Goal: Check status: Check status

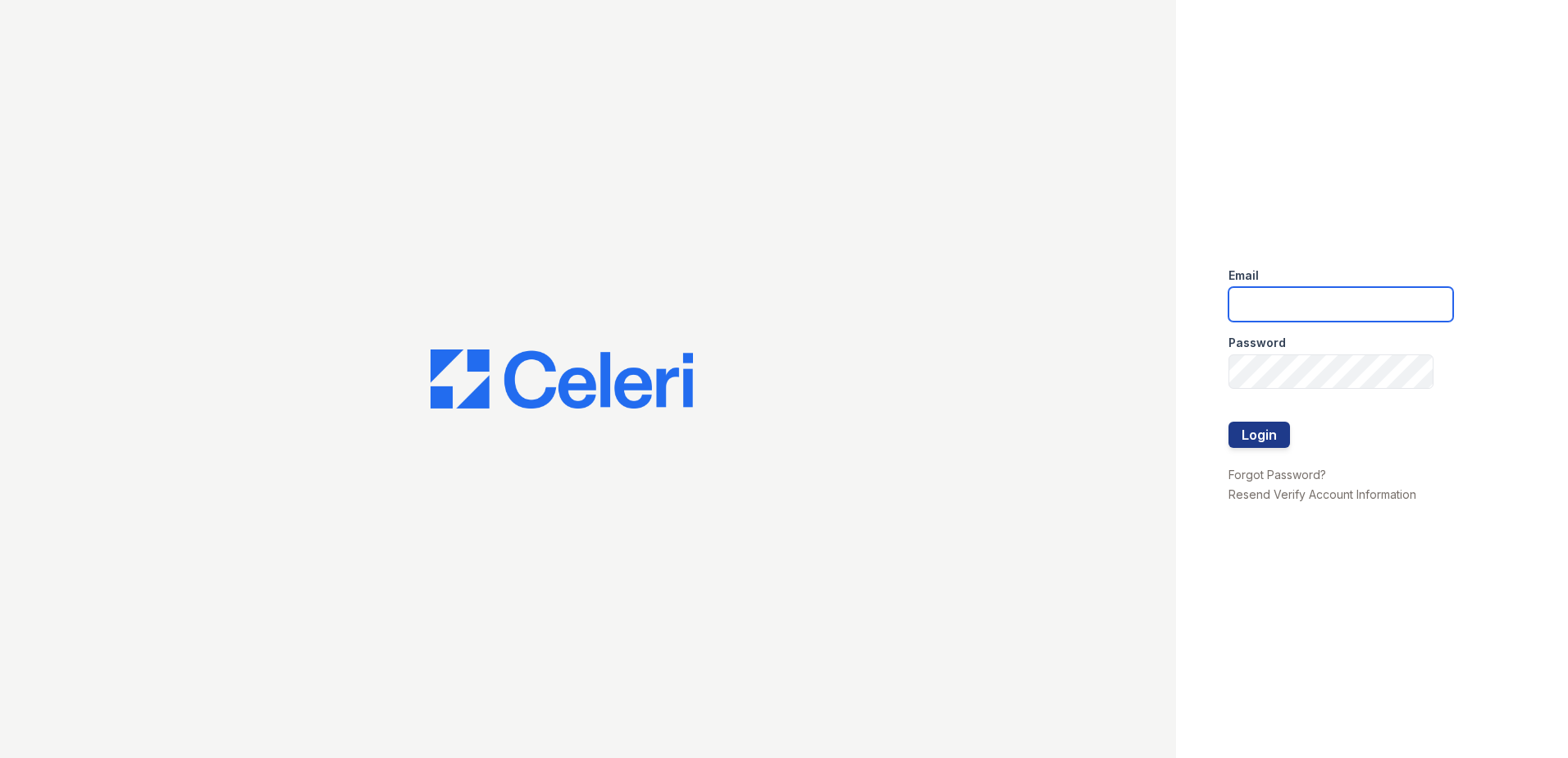
click at [1324, 307] on input "email" at bounding box center [1340, 304] width 225 height 34
type input "aljohnson@trinity-pm.com"
click at [1275, 435] on button "Login" at bounding box center [1259, 434] width 61 height 26
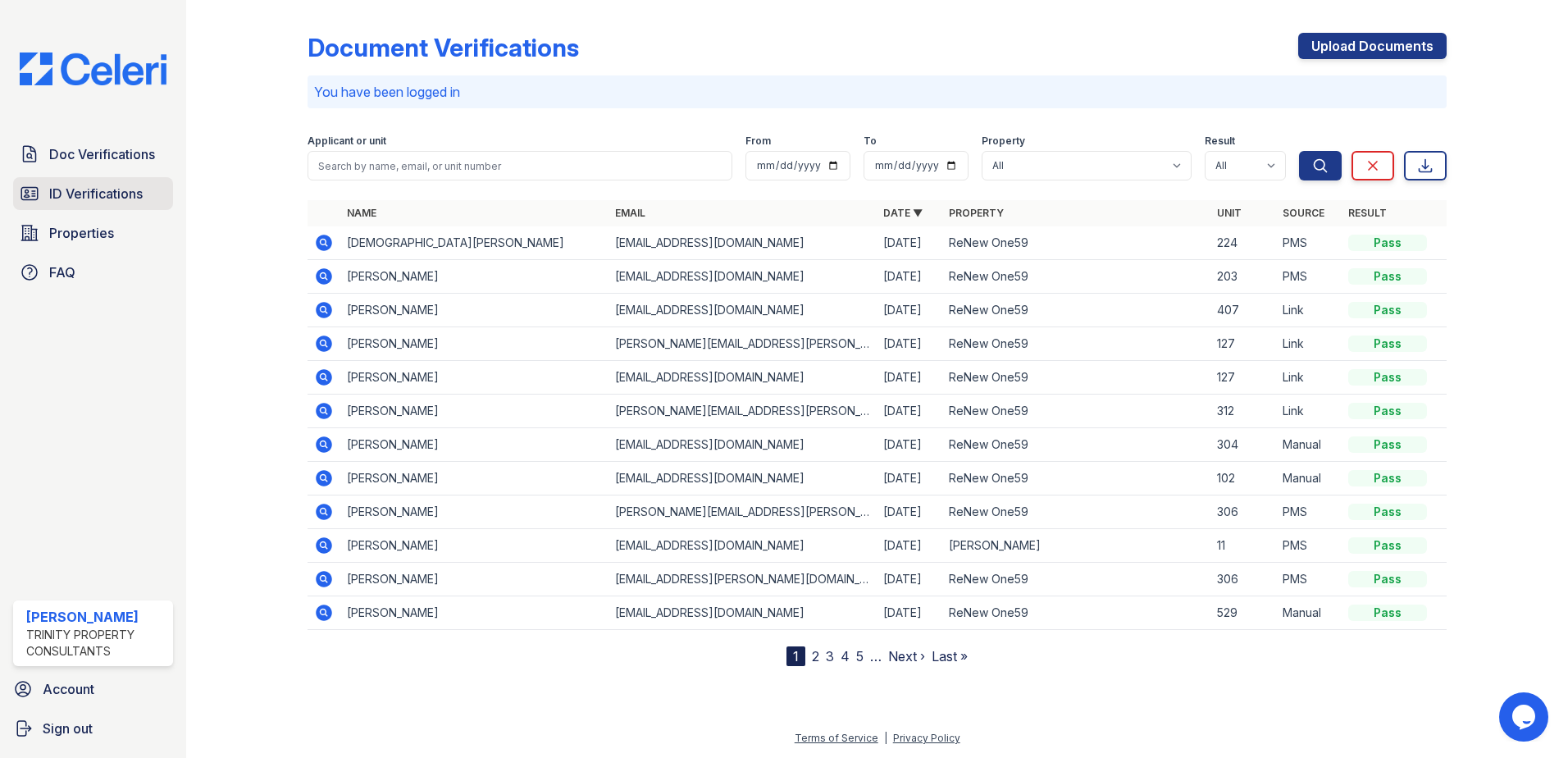
click at [111, 183] on link "ID Verifications" at bounding box center [93, 193] width 160 height 32
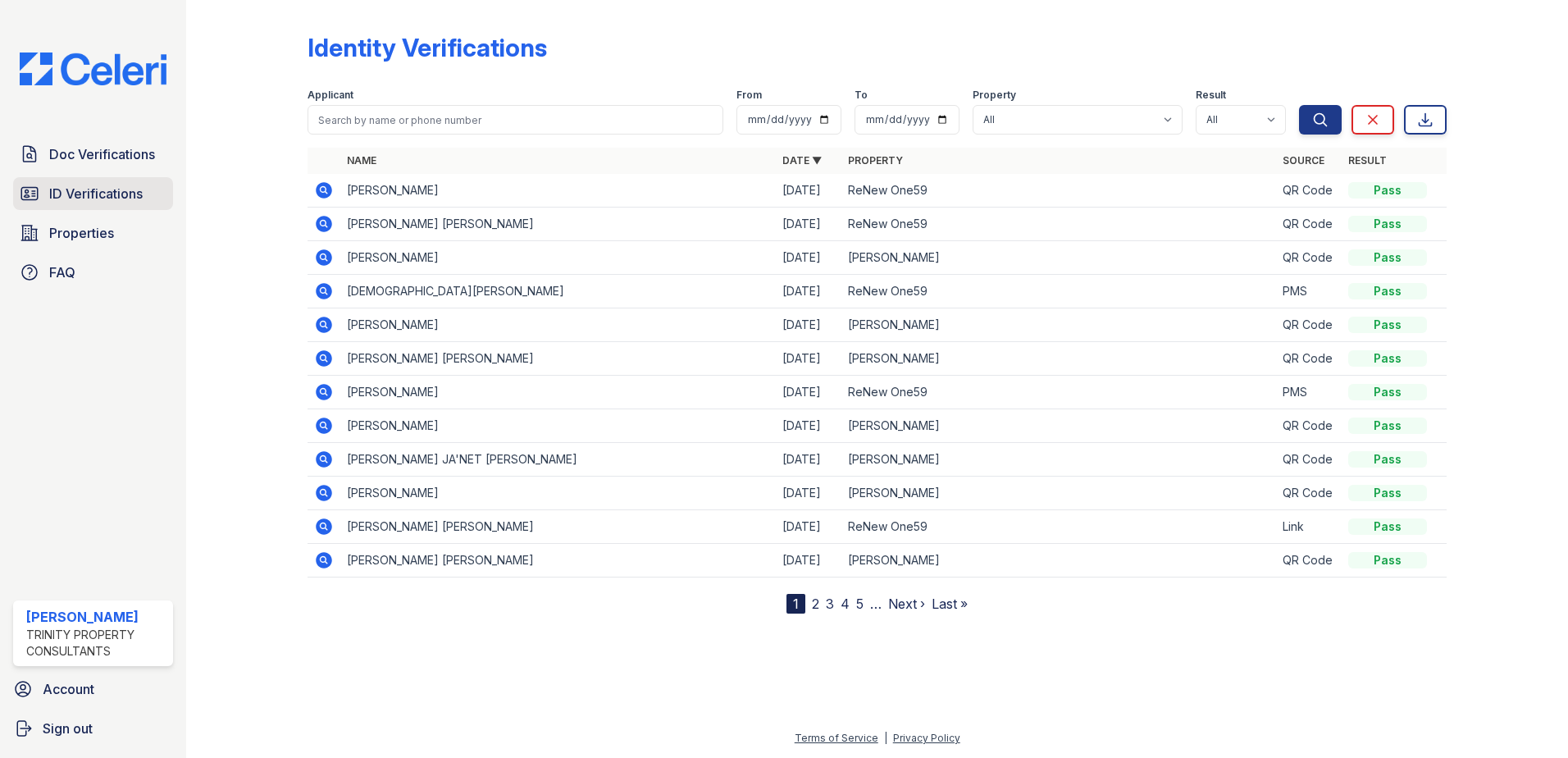
click at [113, 197] on span "ID Verifications" at bounding box center [95, 193] width 93 height 19
click at [116, 195] on span "ID Verifications" at bounding box center [95, 193] width 93 height 19
click at [137, 199] on span "ID Verifications" at bounding box center [95, 193] width 93 height 19
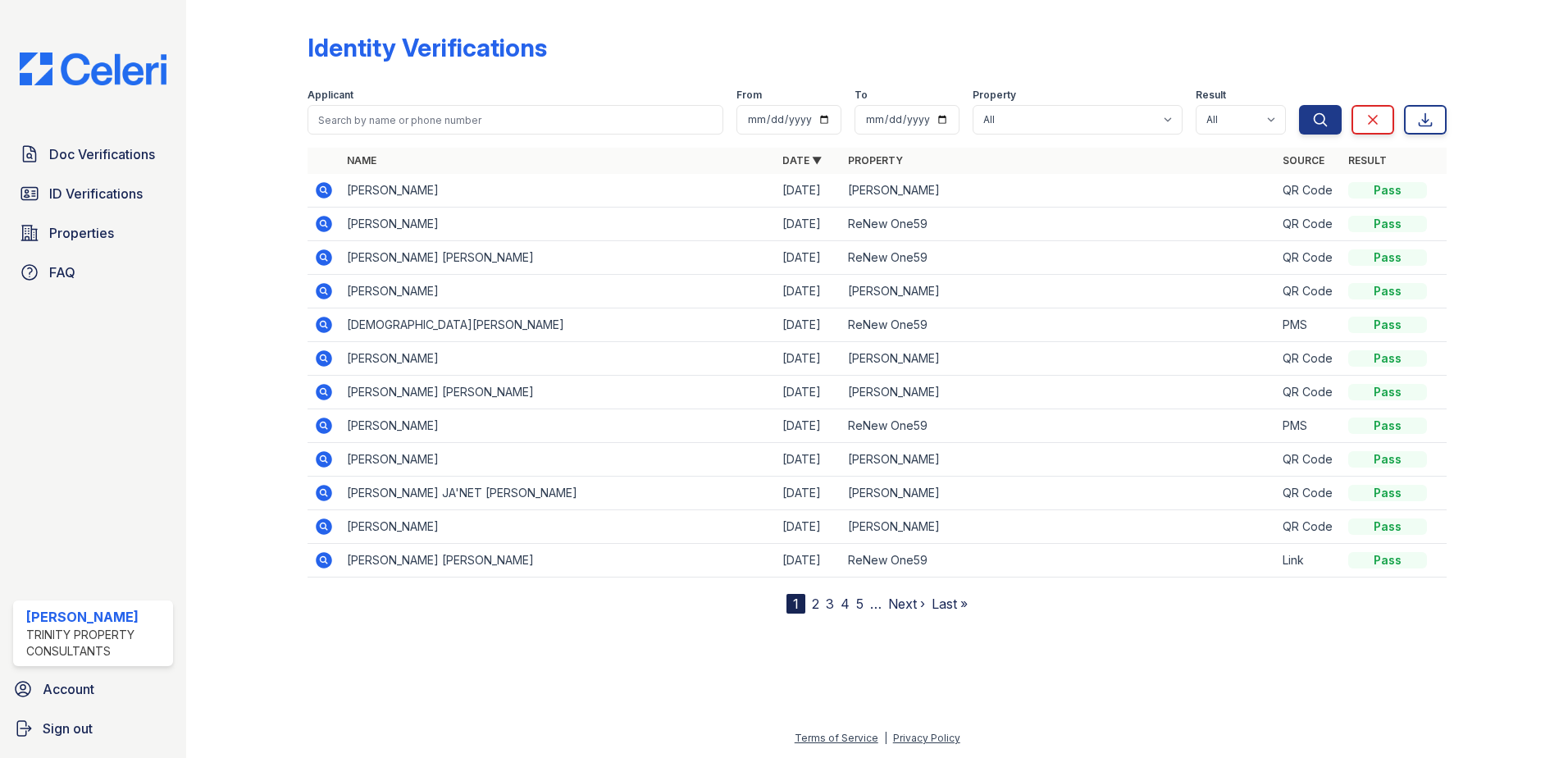
click at [137, 199] on span "ID Verifications" at bounding box center [95, 193] width 93 height 19
click at [327, 188] on icon at bounding box center [324, 191] width 17 height 17
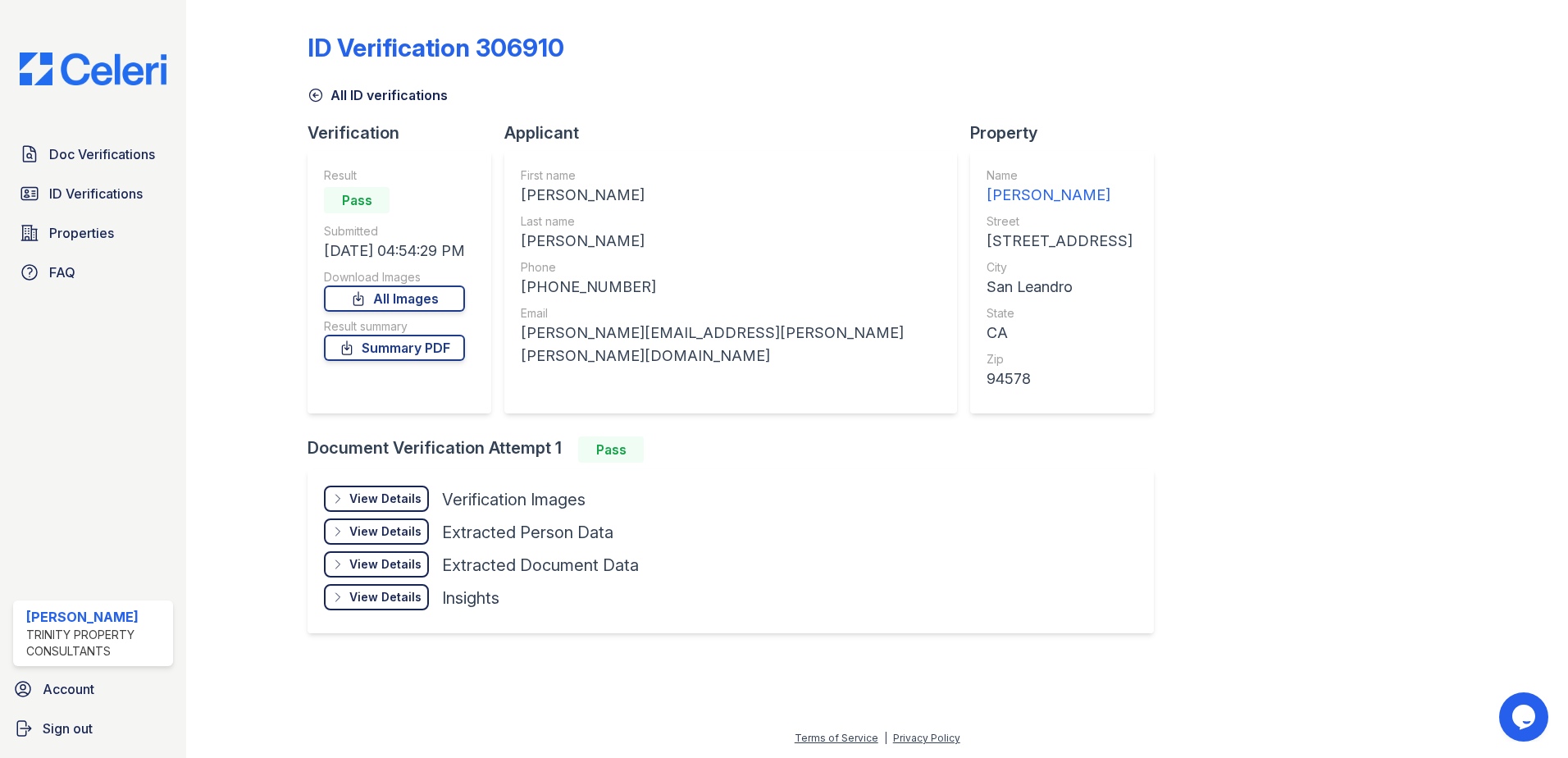
click at [396, 498] on div "View Details" at bounding box center [385, 499] width 72 height 17
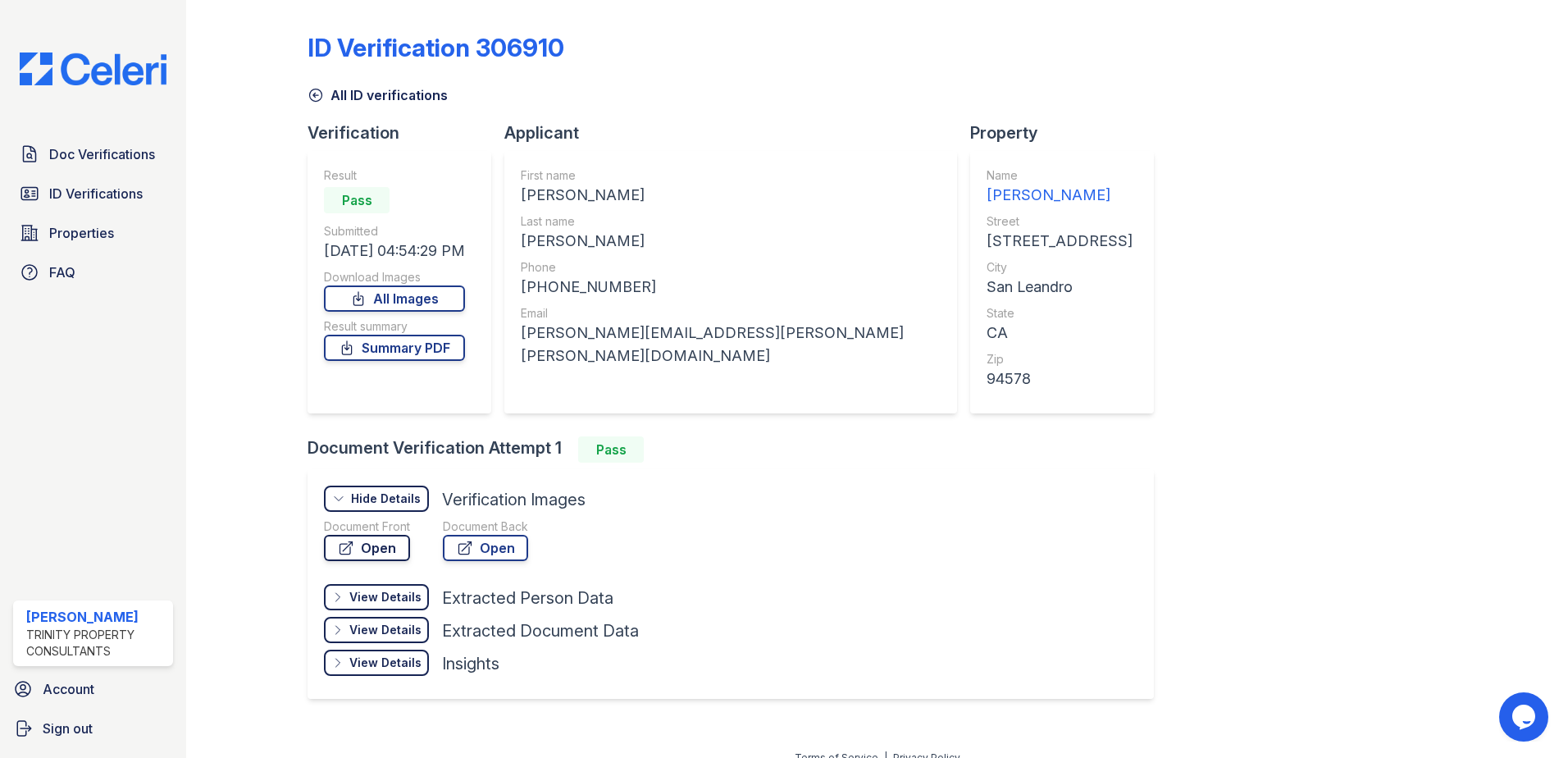
click at [392, 545] on link "Open" at bounding box center [367, 548] width 86 height 26
click at [476, 552] on link "Open" at bounding box center [485, 548] width 85 height 26
click at [399, 296] on link "All Images" at bounding box center [394, 298] width 141 height 26
click at [435, 342] on link "Summary PDF" at bounding box center [394, 347] width 141 height 26
click at [106, 197] on span "ID Verifications" at bounding box center [95, 193] width 93 height 19
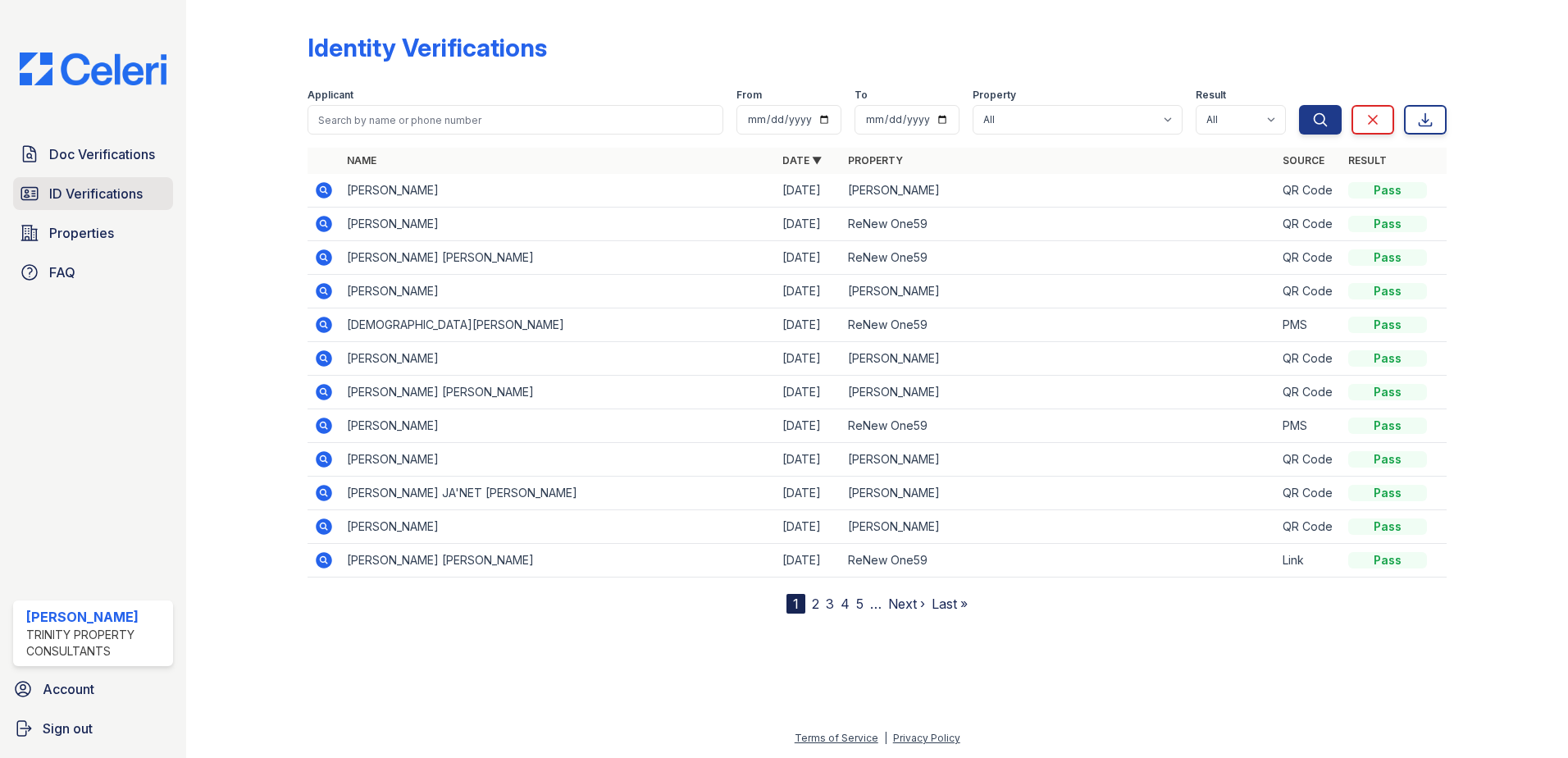
click at [106, 198] on span "ID Verifications" at bounding box center [95, 193] width 93 height 19
click at [105, 185] on span "ID Verifications" at bounding box center [95, 193] width 93 height 19
click at [107, 150] on span "Doc Verifications" at bounding box center [102, 154] width 106 height 19
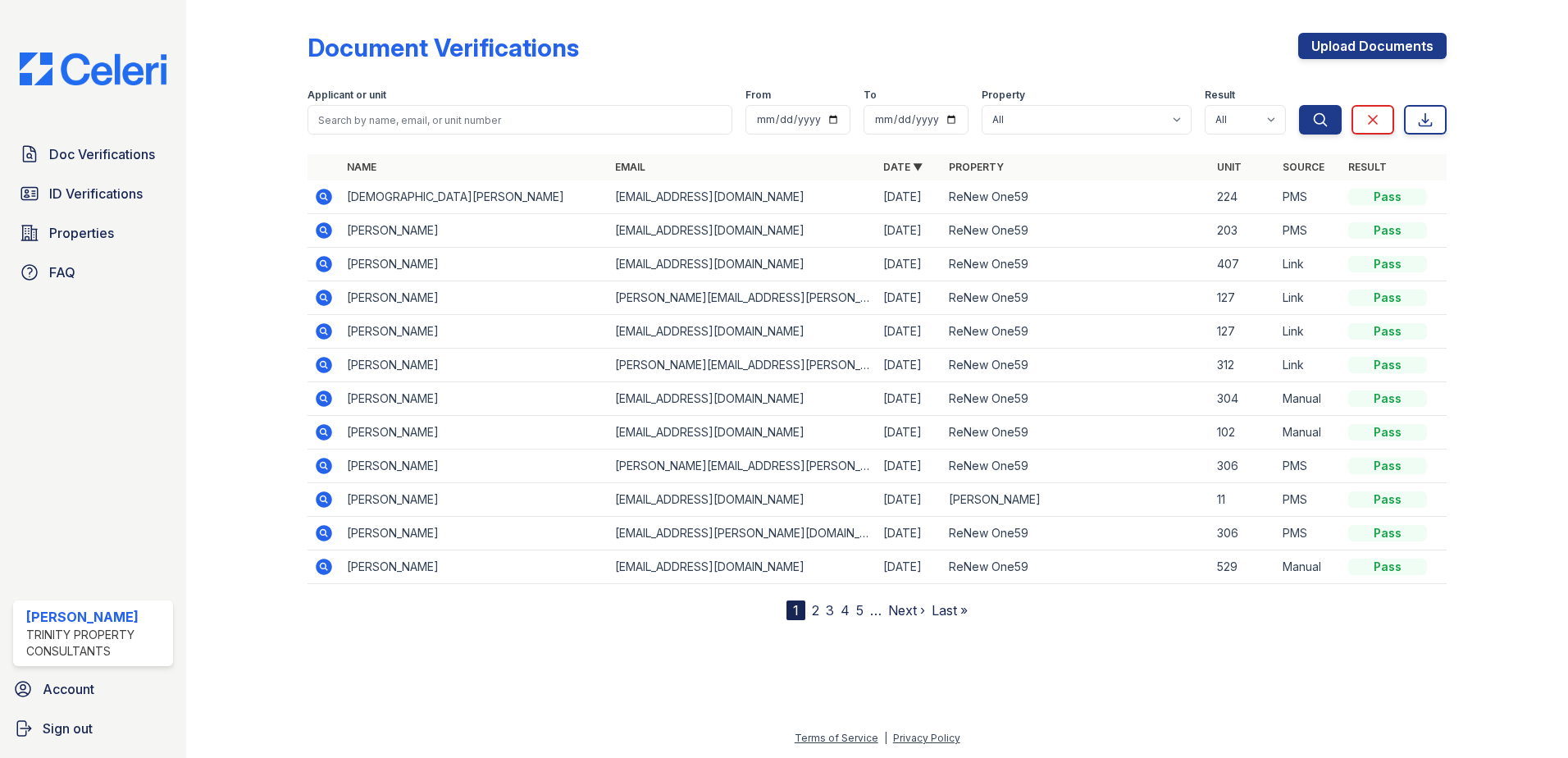
click at [106, 198] on span "ID Verifications" at bounding box center [95, 193] width 93 height 19
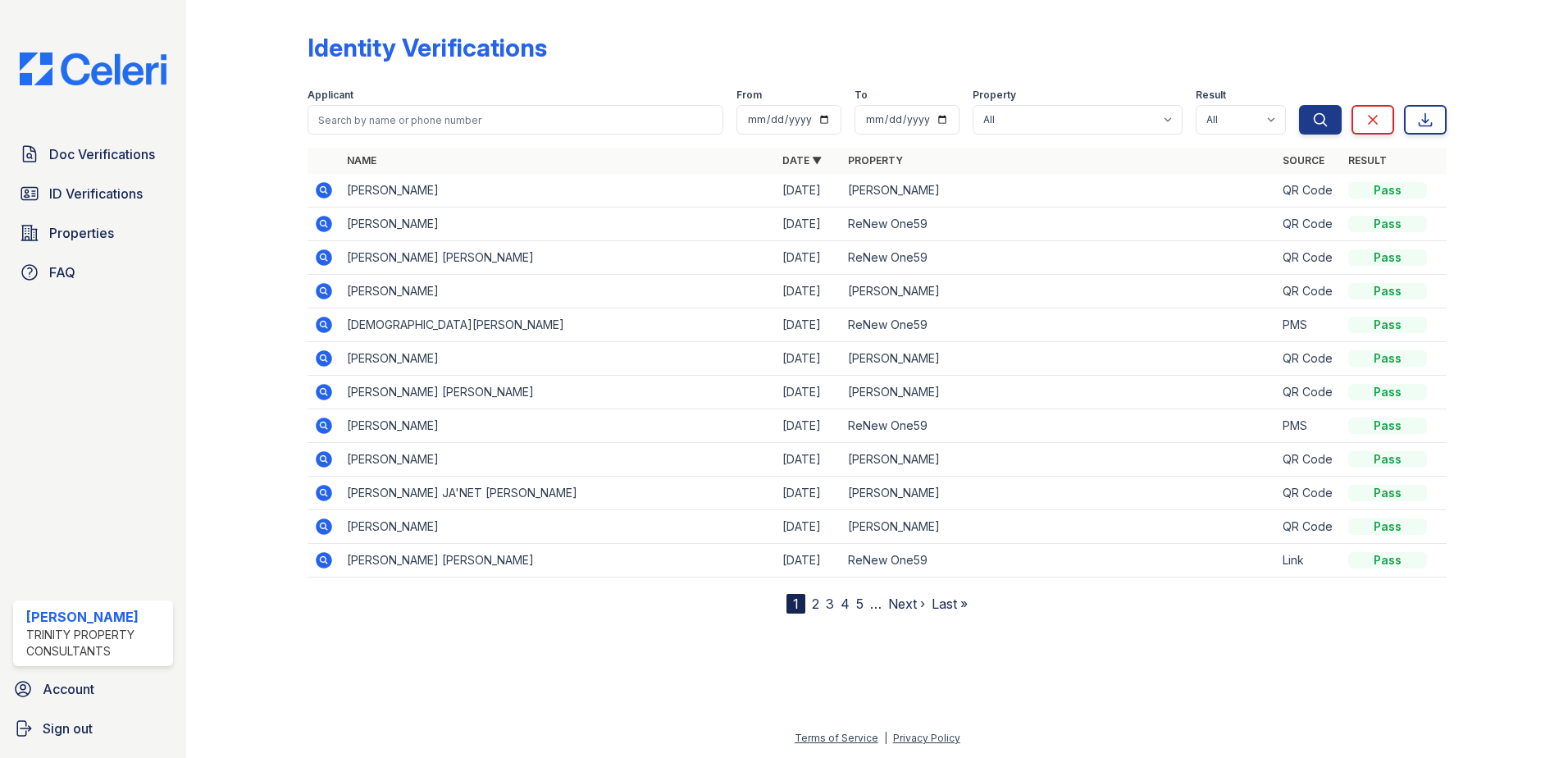
click at [106, 198] on span "ID Verifications" at bounding box center [95, 193] width 93 height 19
click at [98, 191] on span "ID Verifications" at bounding box center [95, 193] width 93 height 19
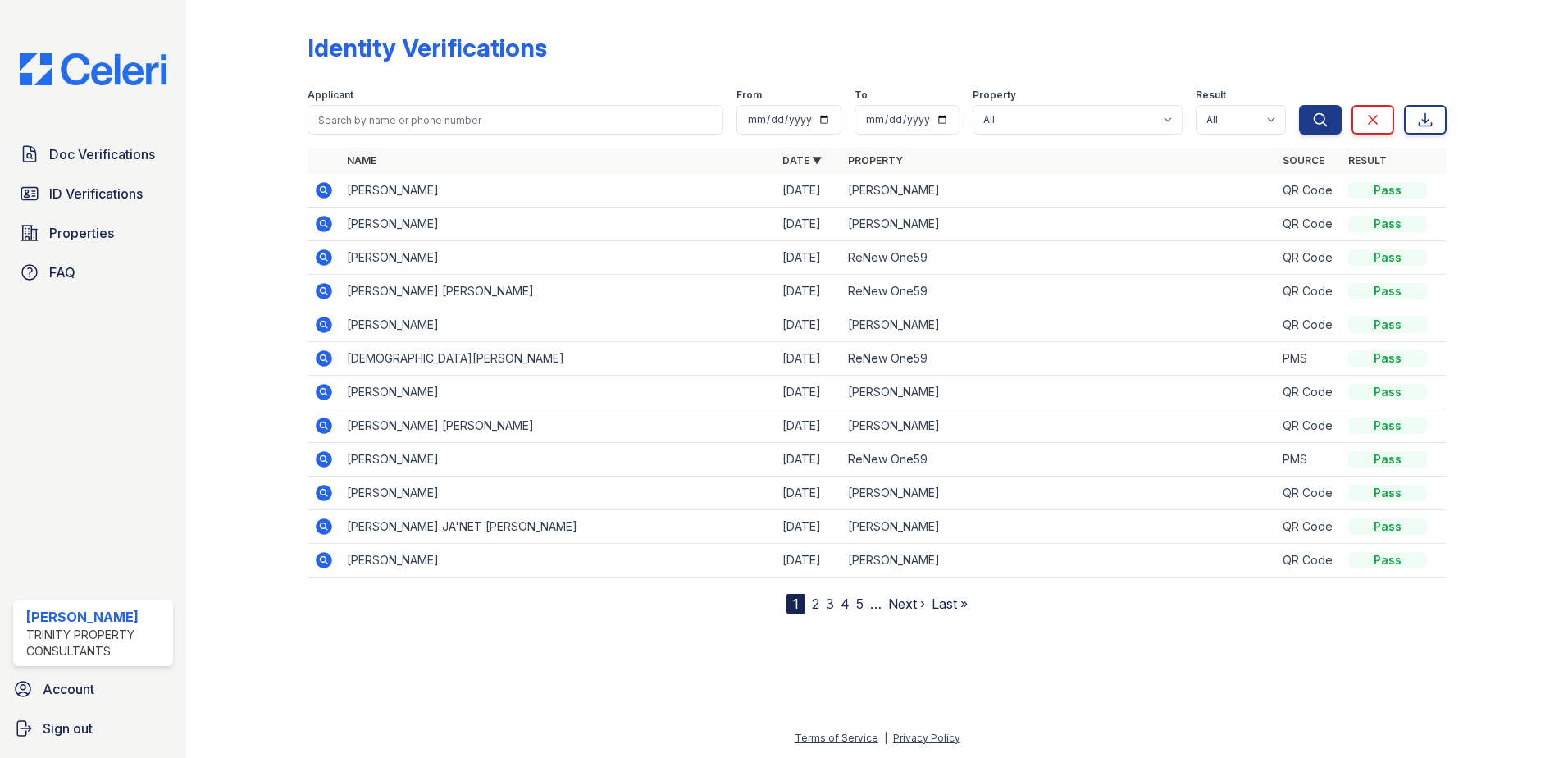
click at [328, 191] on icon at bounding box center [324, 191] width 17 height 17
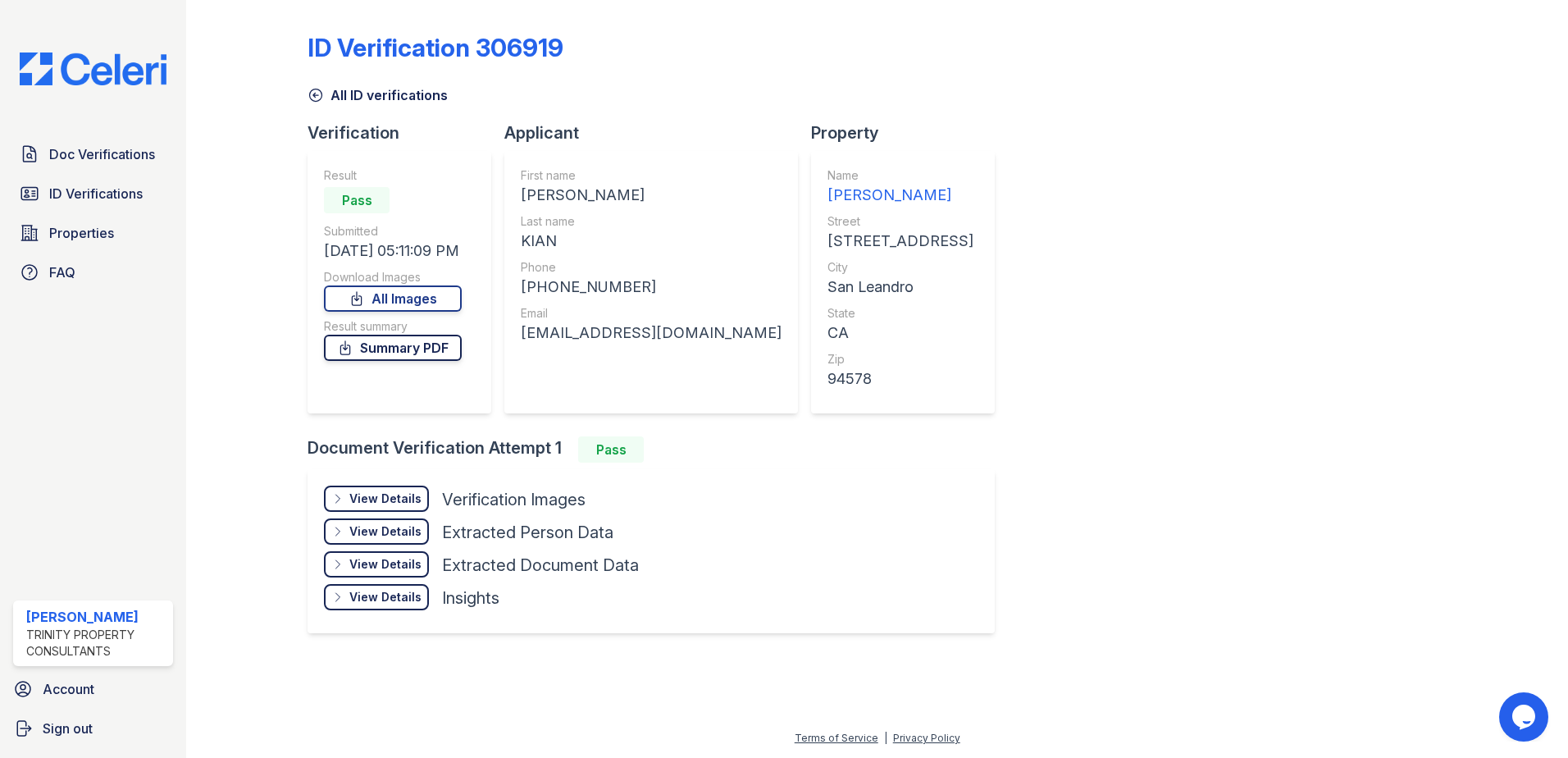
click at [429, 342] on link "Summary PDF" at bounding box center [392, 347] width 138 height 26
